Goal: Book appointment/travel/reservation

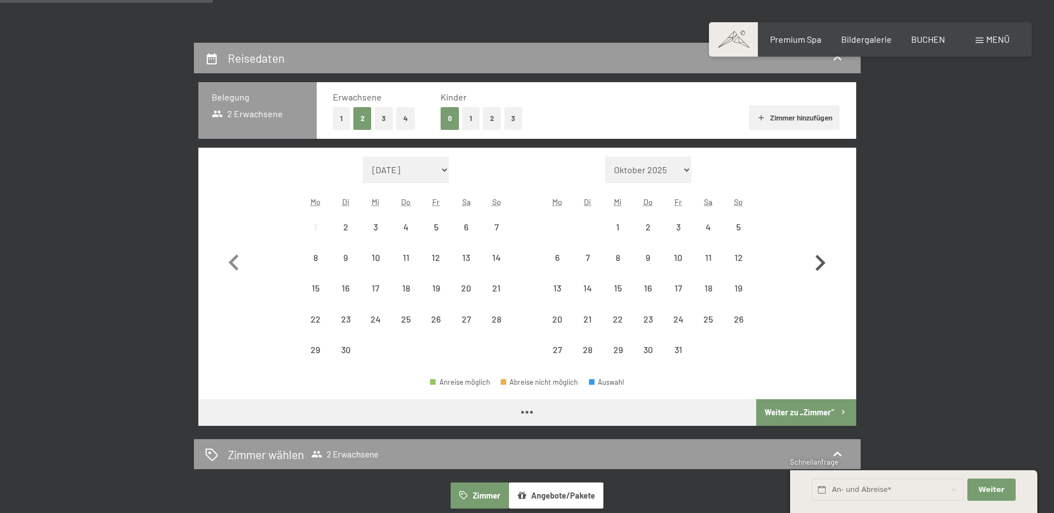
click at [809, 254] on icon "button" at bounding box center [820, 263] width 32 height 32
select select "[DATE]"
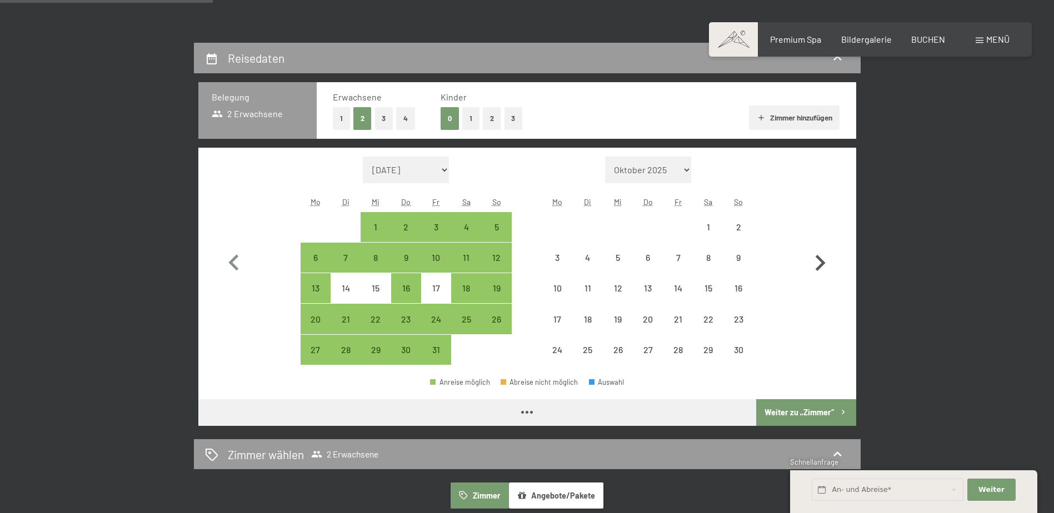
click at [809, 254] on icon "button" at bounding box center [820, 263] width 32 height 32
select select "[DATE]"
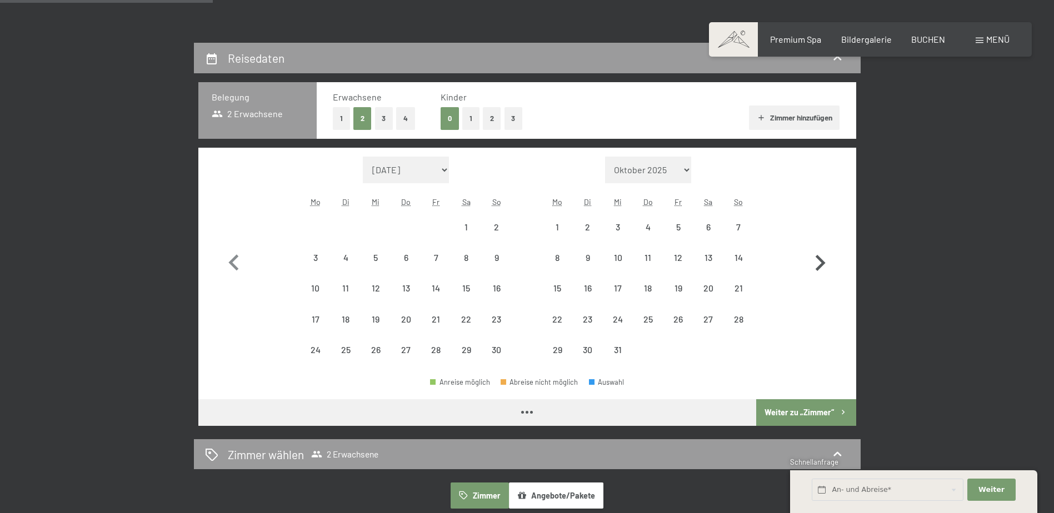
select select "[DATE]"
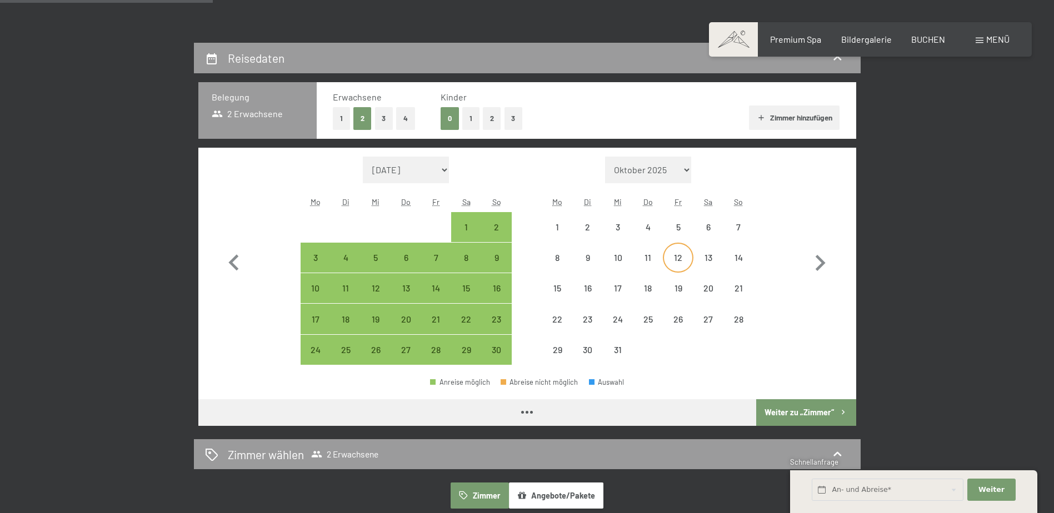
select select "[DATE]"
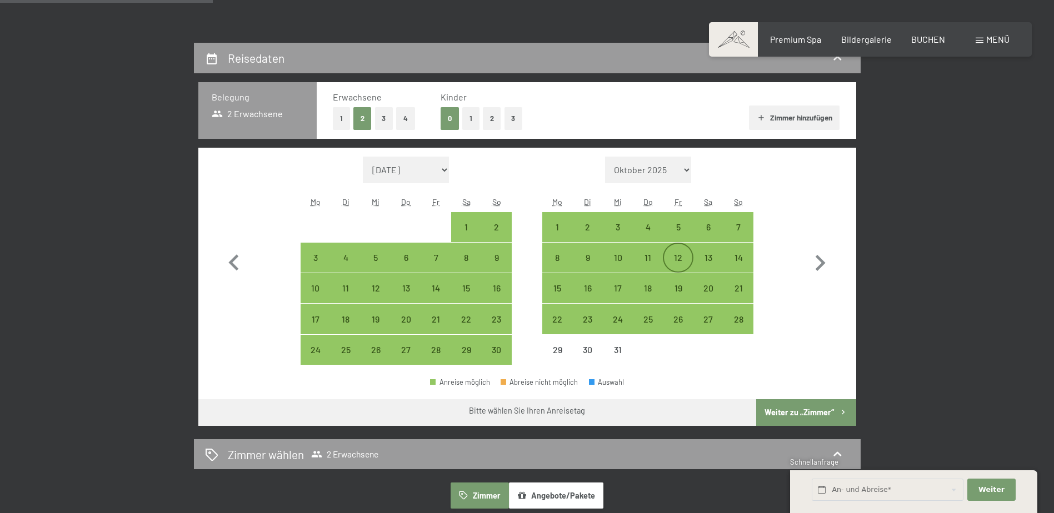
click at [683, 257] on div "12" at bounding box center [678, 267] width 28 height 28
select select "[DATE]"
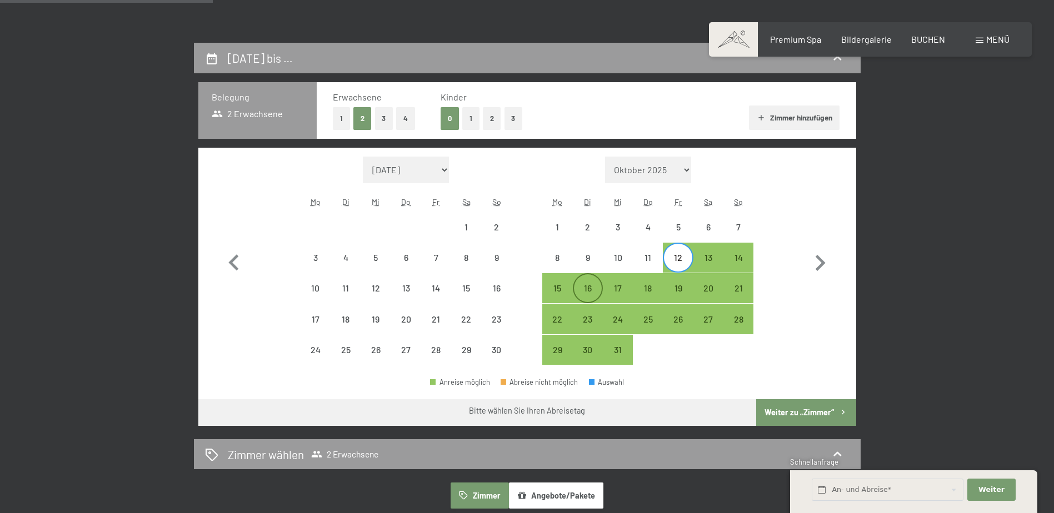
click at [586, 287] on div "16" at bounding box center [588, 298] width 28 height 28
select select "[DATE]"
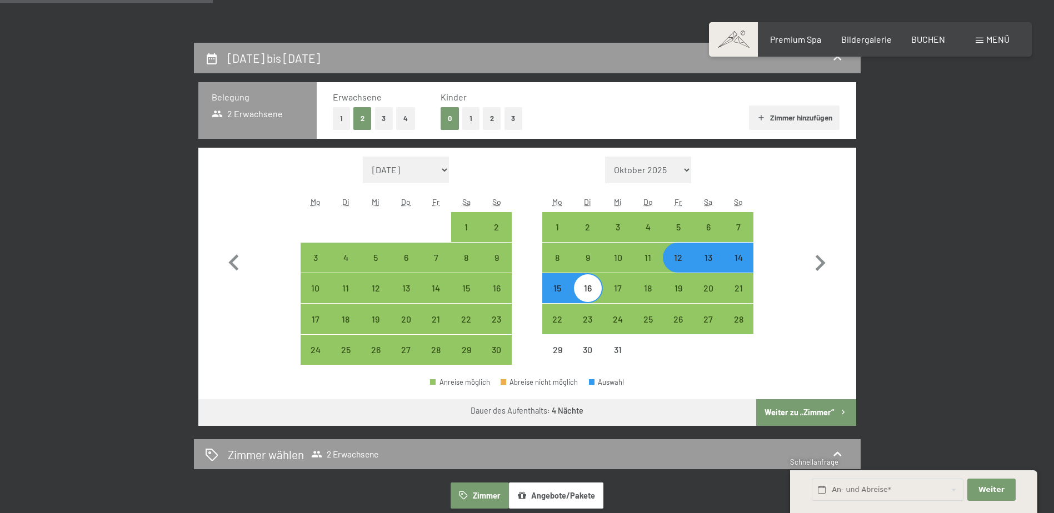
click at [796, 409] on button "Weiter zu „Zimmer“" at bounding box center [805, 412] width 99 height 27
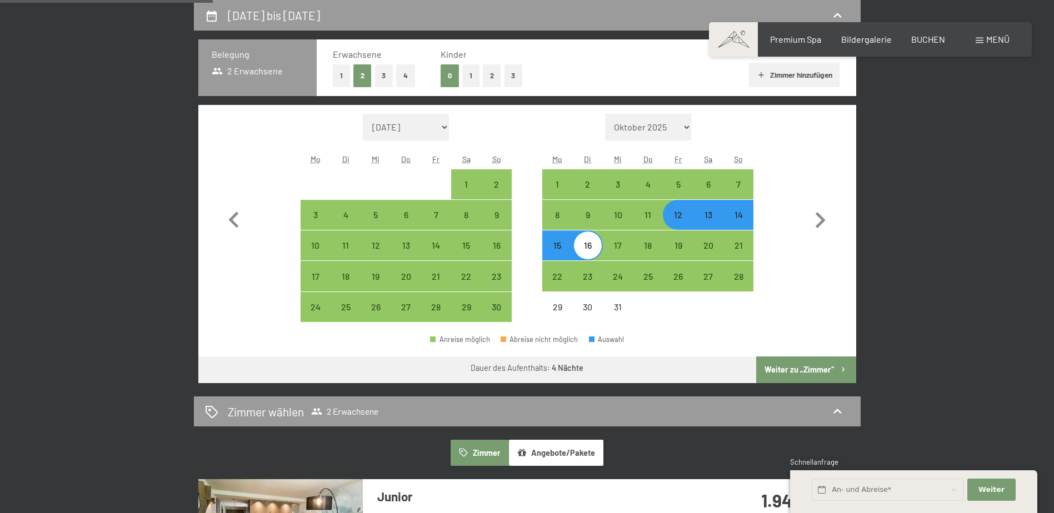
select select "[DATE]"
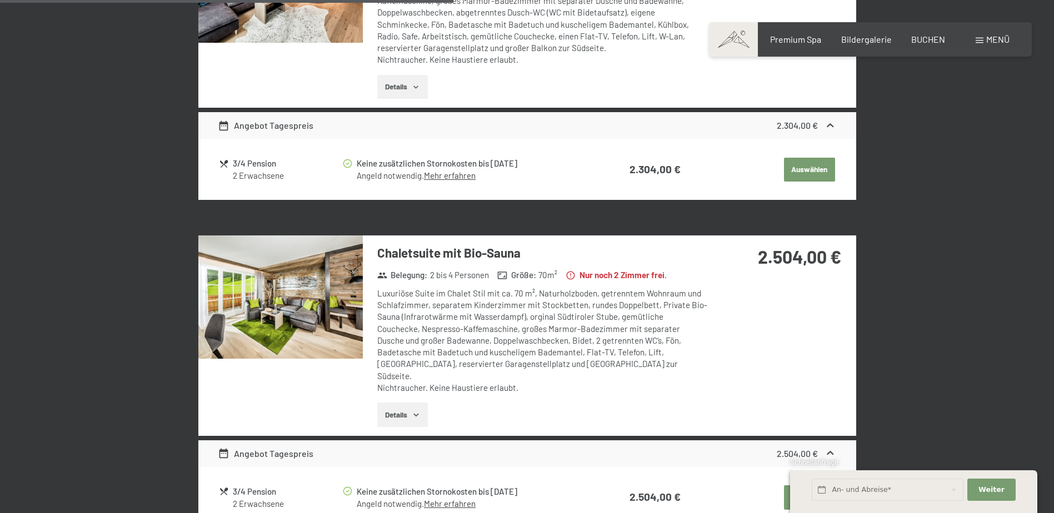
scroll to position [1431, 0]
